Goal: Navigation & Orientation: Find specific page/section

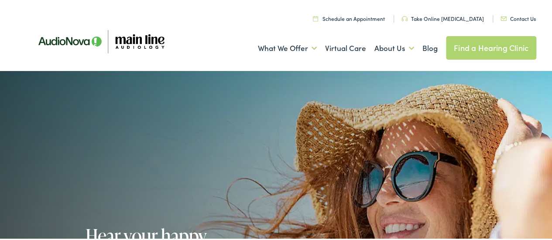
click at [177, 99] on div at bounding box center [276, 244] width 552 height 349
click at [425, 45] on link "Blog" at bounding box center [429, 47] width 15 height 32
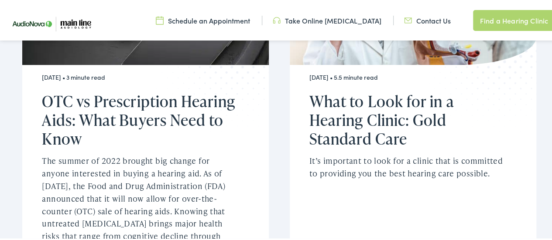
scroll to position [6830, 0]
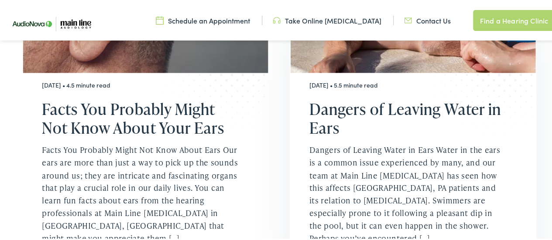
scroll to position [349, 0]
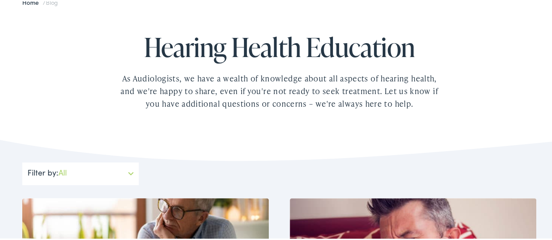
scroll to position [82, 0]
